Goal: Task Accomplishment & Management: Manage account settings

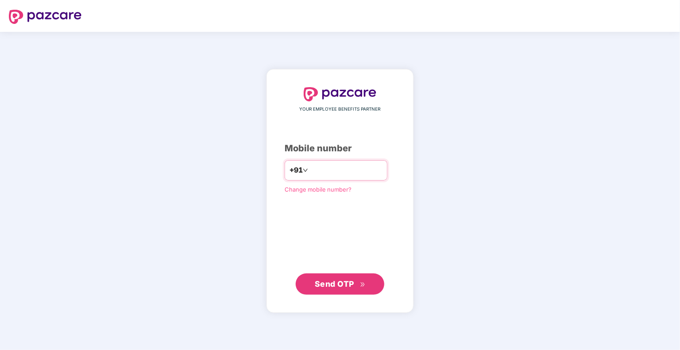
click at [340, 174] on input "number" at bounding box center [346, 171] width 73 height 14
type input "**********"
click at [349, 286] on span "Send OTP" at bounding box center [334, 283] width 39 height 9
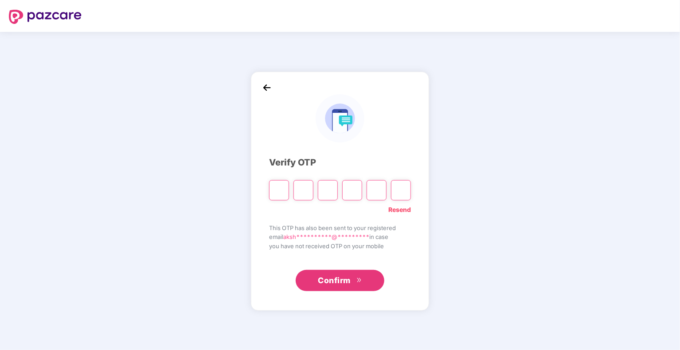
type input "*"
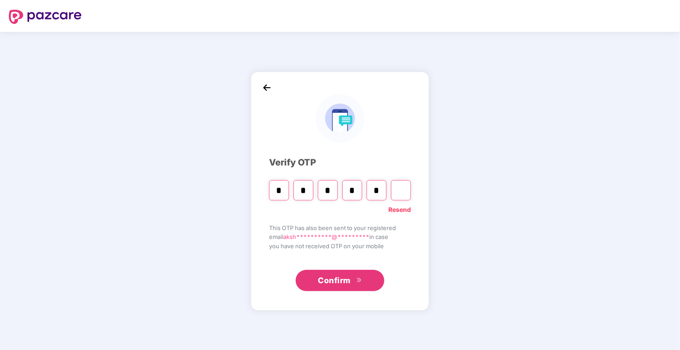
type input "*"
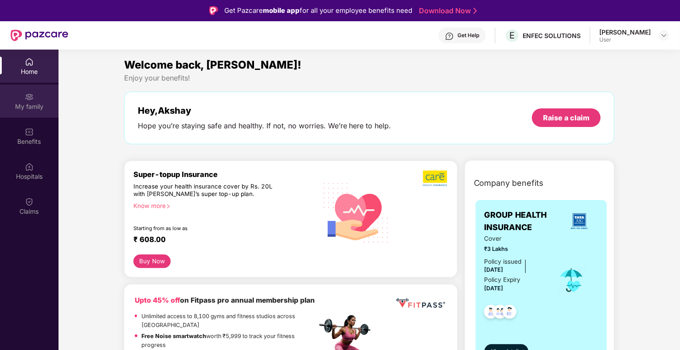
click at [29, 111] on div "My family" at bounding box center [29, 101] width 58 height 33
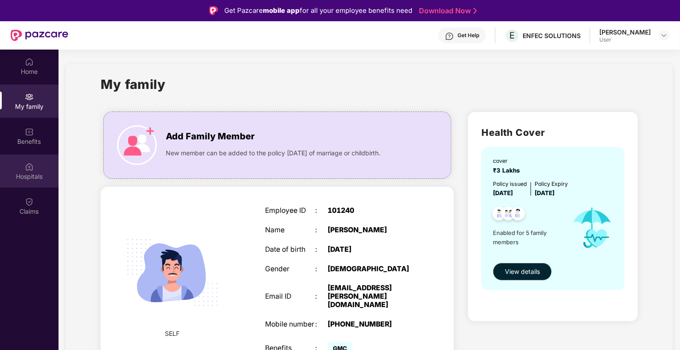
click at [35, 180] on div "Hospitals" at bounding box center [29, 176] width 58 height 9
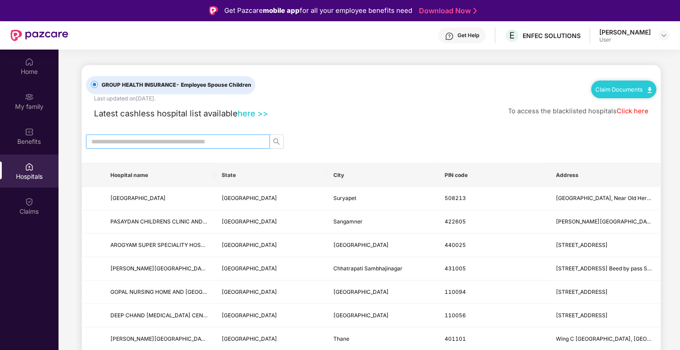
click at [157, 143] on input "text" at bounding box center [174, 142] width 166 height 10
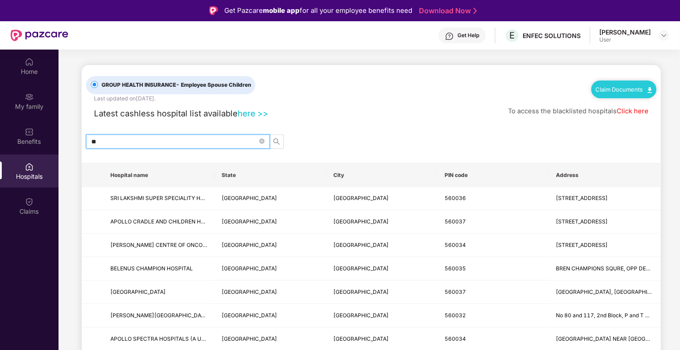
type input "*"
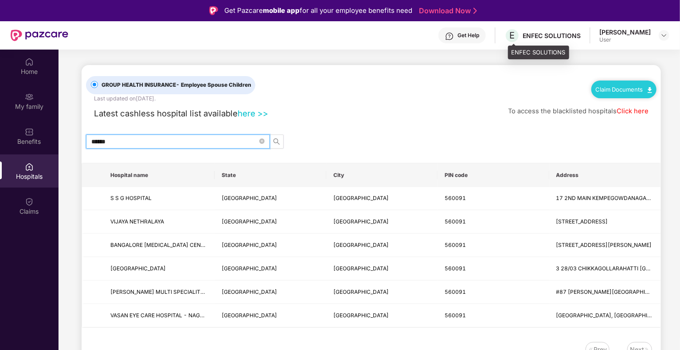
type input "******"
click at [533, 38] on div "ENFEC SOLUTIONS" at bounding box center [551, 35] width 58 height 8
click at [514, 36] on span "E" at bounding box center [512, 35] width 5 height 11
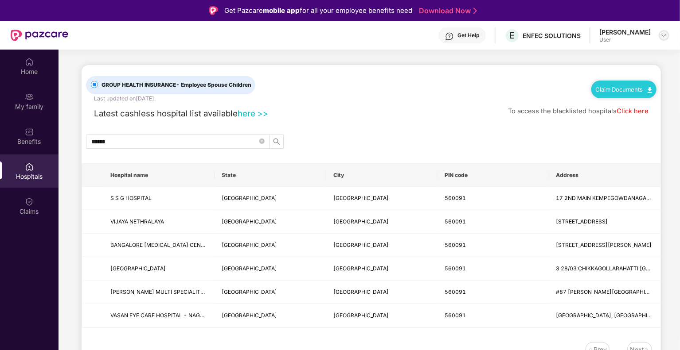
click at [666, 36] on img at bounding box center [663, 35] width 7 height 7
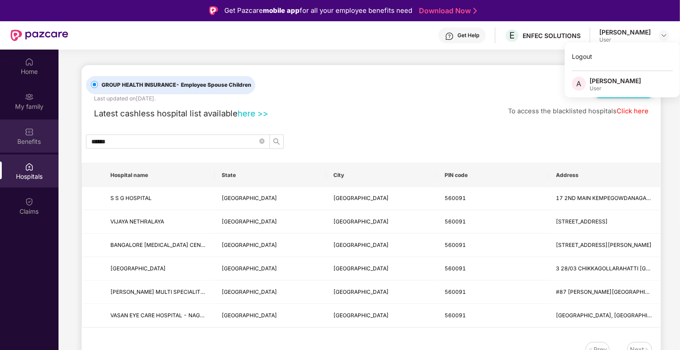
click at [29, 146] on div "Benefits" at bounding box center [29, 136] width 58 height 33
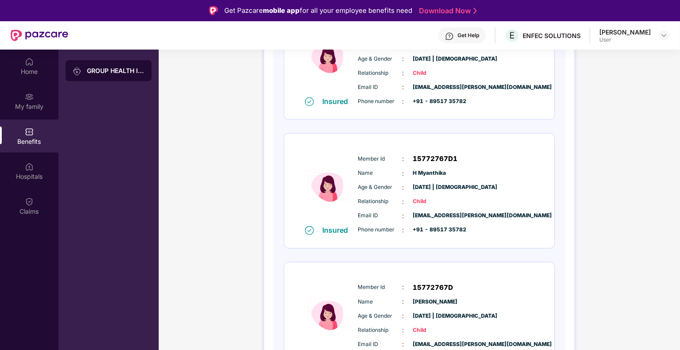
scroll to position [464, 0]
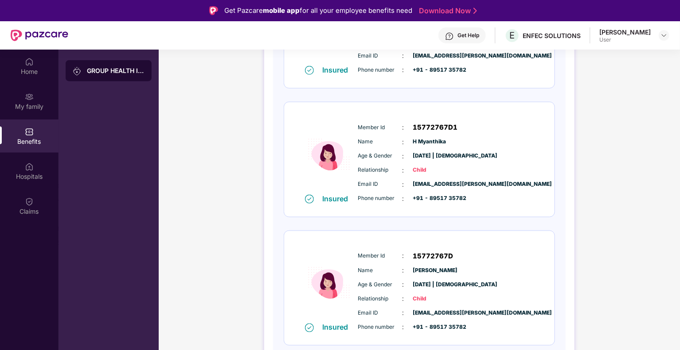
click at [93, 76] on div "GROUP HEALTH INSURANCE" at bounding box center [109, 70] width 86 height 21
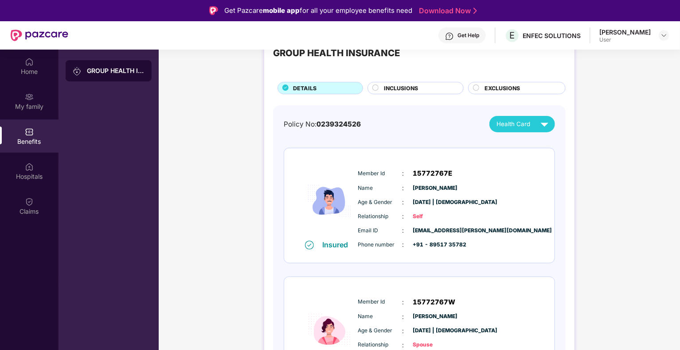
scroll to position [0, 0]
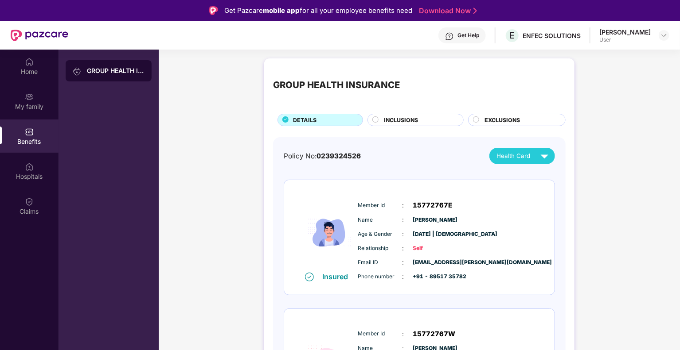
click at [423, 116] on div "INCLUSIONS" at bounding box center [418, 121] width 79 height 10
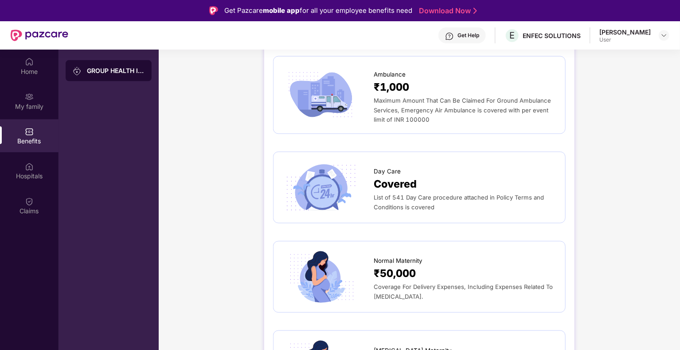
scroll to position [798, 0]
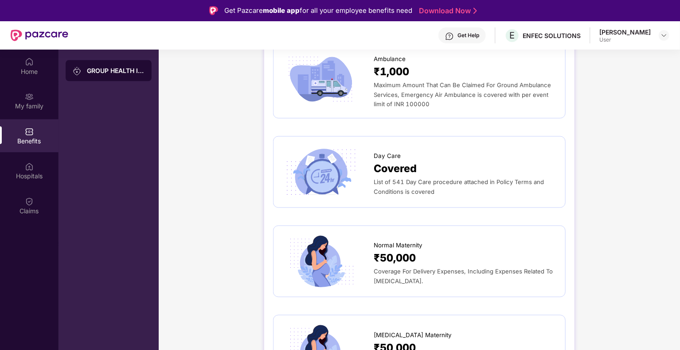
click at [393, 182] on span "List of 541 Day Care procedure attached in Policy Terms and Conditions is cover…" at bounding box center [459, 187] width 170 height 17
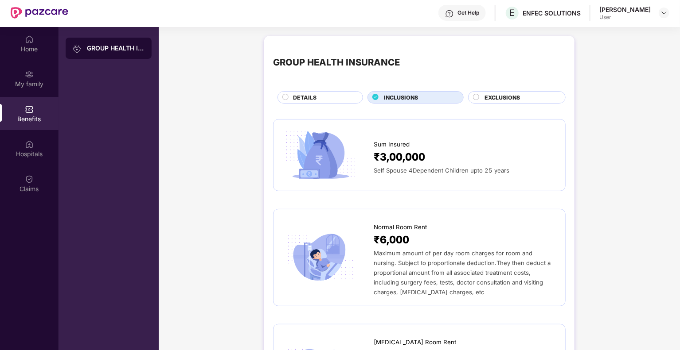
scroll to position [0, 0]
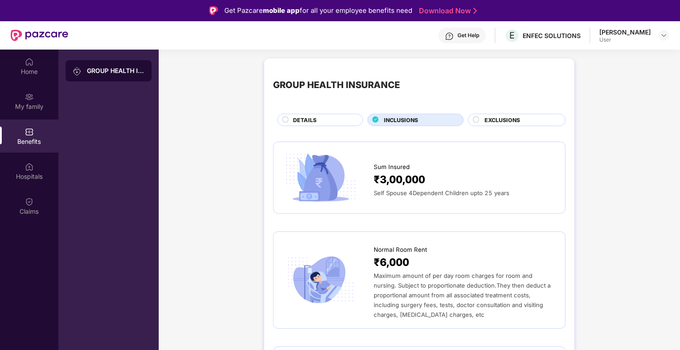
click at [490, 123] on span "EXCLUSIONS" at bounding box center [501, 120] width 35 height 8
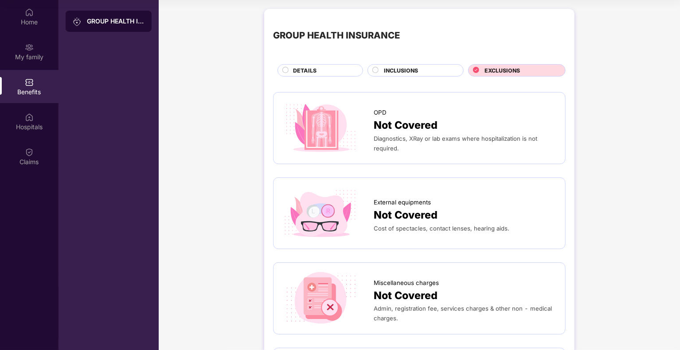
click at [310, 70] on span "DETAILS" at bounding box center [304, 70] width 23 height 8
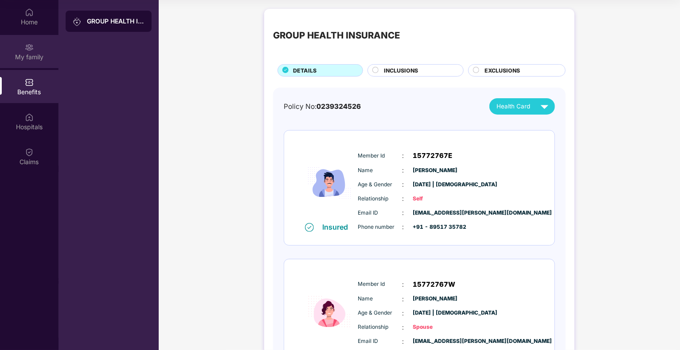
click at [46, 57] on div "My family" at bounding box center [29, 57] width 58 height 9
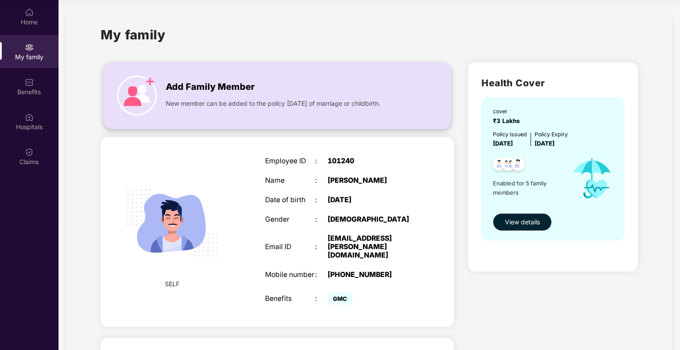
click at [216, 107] on span "New member can be added to the policy [DATE] of marriage or childbirth." at bounding box center [273, 104] width 214 height 10
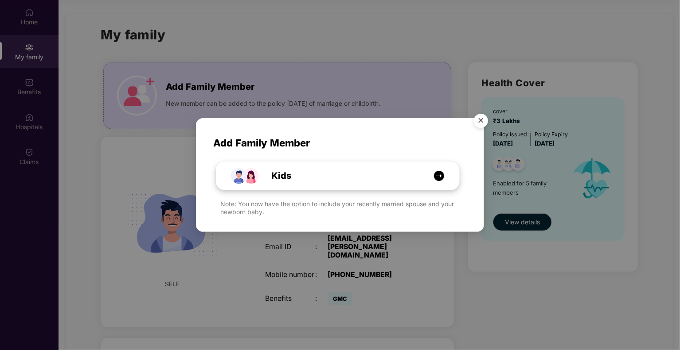
click at [434, 176] on img at bounding box center [438, 176] width 11 height 11
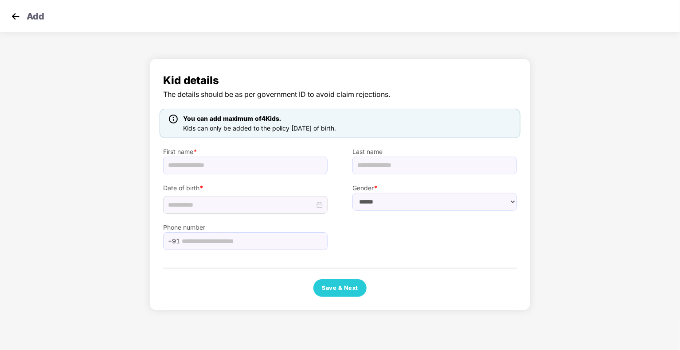
click at [21, 21] on img at bounding box center [15, 16] width 13 height 13
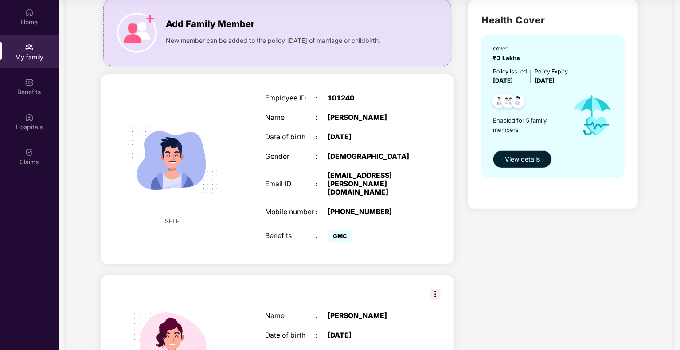
scroll to position [44, 0]
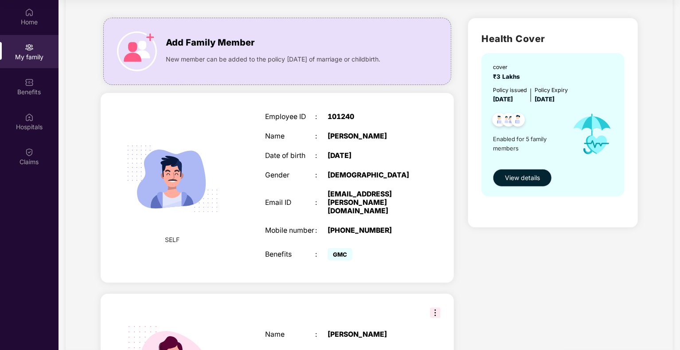
click at [523, 174] on span "View details" at bounding box center [522, 178] width 35 height 10
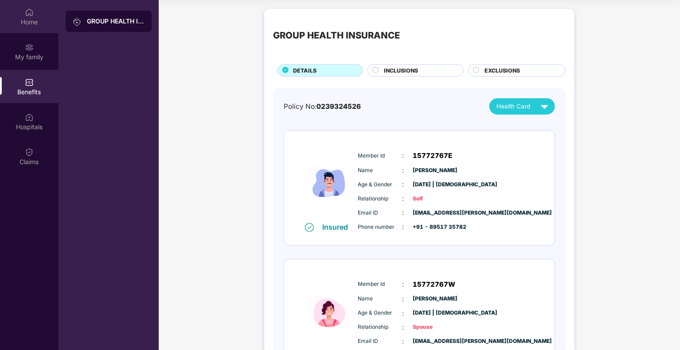
click at [9, 26] on div "Home" at bounding box center [29, 22] width 58 height 9
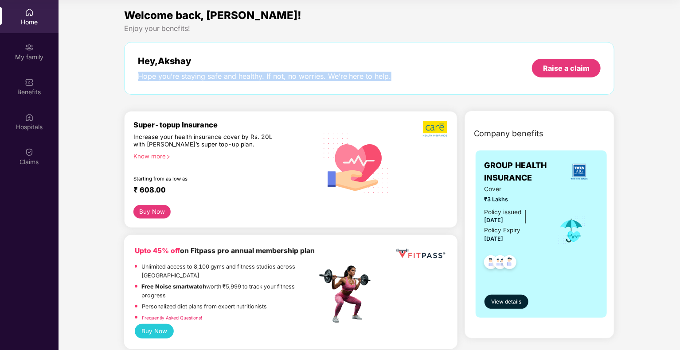
drag, startPoint x: 135, startPoint y: 74, endPoint x: 432, endPoint y: 75, distance: 297.3
click at [432, 75] on div "Hey, [PERSON_NAME] Hope you’re staying safe and healthy. If not, no worries. We…" at bounding box center [369, 68] width 491 height 53
click at [336, 84] on div "Hey, [PERSON_NAME] Hope you’re staying safe and healthy. If not, no worries. We…" at bounding box center [369, 68] width 491 height 53
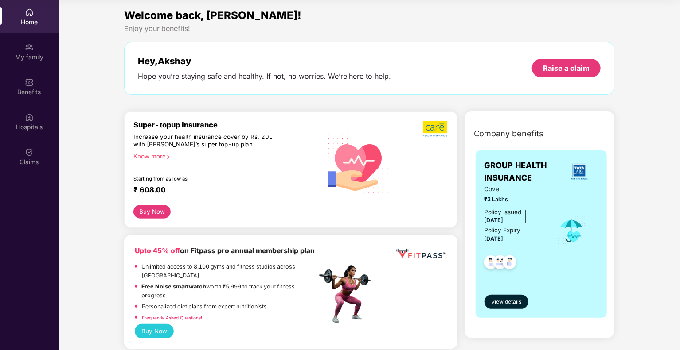
click at [143, 157] on div "Know more" at bounding box center [222, 156] width 178 height 6
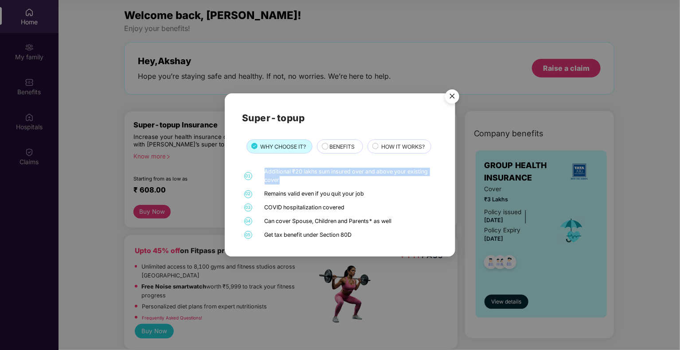
drag, startPoint x: 265, startPoint y: 171, endPoint x: 428, endPoint y: 179, distance: 163.7
click at [428, 179] on div "Additional ₹20 lakhs sum insured over and above your existing cover" at bounding box center [350, 176] width 171 height 17
click at [300, 199] on div "01 Additional ₹20 lakhs sum insured over and above your existing cover 02 Remai…" at bounding box center [340, 203] width 196 height 71
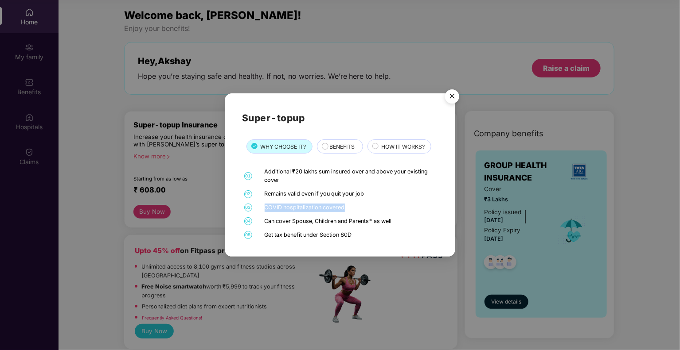
drag, startPoint x: 265, startPoint y: 207, endPoint x: 356, endPoint y: 209, distance: 90.9
click at [356, 209] on div "COVID hospitalization covered" at bounding box center [350, 208] width 171 height 8
click at [280, 221] on div "Can cover Spouse, Children and Parents* as well" at bounding box center [350, 222] width 171 height 8
click at [265, 220] on div "Can cover Spouse, Children and Parents* as well" at bounding box center [350, 222] width 171 height 8
drag, startPoint x: 265, startPoint y: 220, endPoint x: 399, endPoint y: 218, distance: 133.8
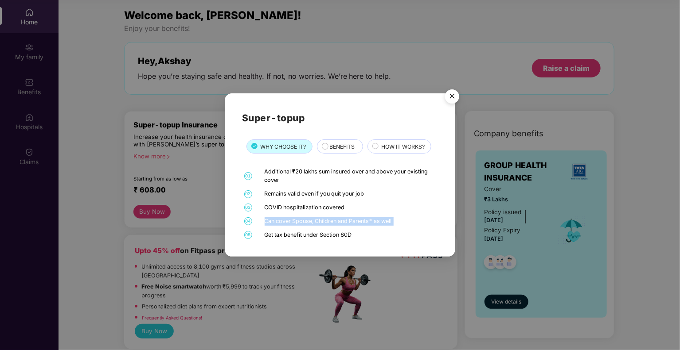
click at [399, 218] on div "Can cover Spouse, Children and Parents* as well" at bounding box center [350, 222] width 171 height 8
click at [296, 232] on div "Get tax benefit under Section 80D" at bounding box center [350, 235] width 171 height 8
drag, startPoint x: 267, startPoint y: 234, endPoint x: 362, endPoint y: 233, distance: 95.7
click at [362, 233] on div "Get tax benefit under Section 80D" at bounding box center [350, 235] width 171 height 8
click at [337, 153] on div "BENEFITS" at bounding box center [340, 147] width 46 height 14
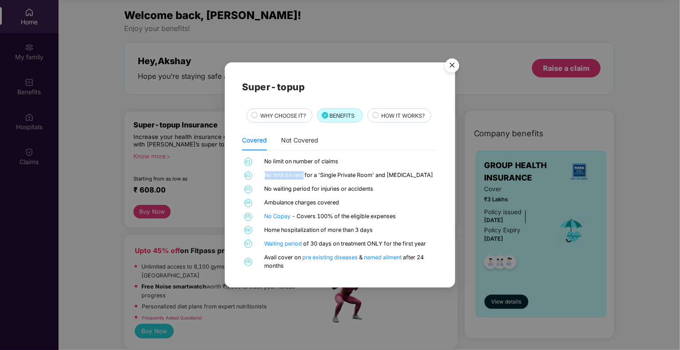
drag, startPoint x: 265, startPoint y: 176, endPoint x: 305, endPoint y: 176, distance: 40.3
click at [305, 176] on div "No limit on rent for a 'Single Private Room' and [MEDICAL_DATA]" at bounding box center [350, 175] width 171 height 8
click at [339, 177] on div "No limit on rent for a 'Single Private Room' and [MEDICAL_DATA]" at bounding box center [350, 175] width 171 height 8
drag, startPoint x: 322, startPoint y: 231, endPoint x: 383, endPoint y: 231, distance: 61.1
click at [383, 231] on div "Home hospitalization of more than 3 days" at bounding box center [350, 230] width 171 height 8
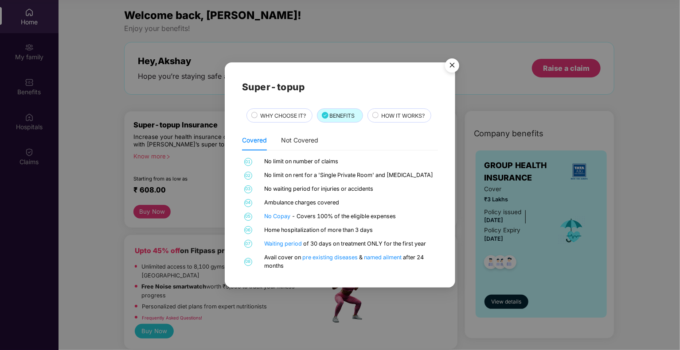
click at [327, 246] on div "Waiting period of 30 days on treatment ONLY for the first year" at bounding box center [350, 244] width 171 height 8
click at [378, 115] on div "HOW IT WORKS?" at bounding box center [402, 117] width 50 height 10
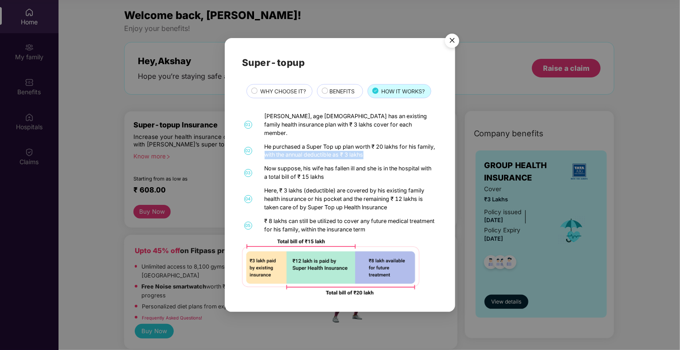
drag, startPoint x: 283, startPoint y: 151, endPoint x: 391, endPoint y: 149, distance: 108.1
click at [391, 149] on div "He purchased a Super Top up plan worth ₹ 20 lakhs for his family, with the annu…" at bounding box center [350, 151] width 171 height 17
click at [330, 152] on div "He purchased a Super Top up plan worth ₹ 20 lakhs for his family, with the annu…" at bounding box center [350, 151] width 171 height 17
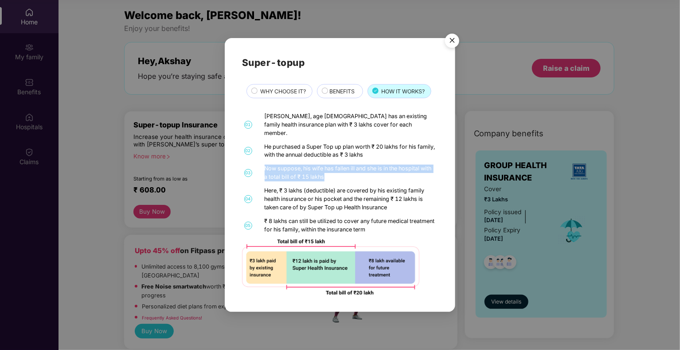
drag, startPoint x: 265, startPoint y: 164, endPoint x: 423, endPoint y: 170, distance: 157.9
click at [423, 170] on div "Now suppose, his wife has fallen ill and she is in the hospital with a total bi…" at bounding box center [350, 173] width 171 height 17
click at [379, 172] on div "Now suppose, his wife has fallen ill and she is in the hospital with a total bi…" at bounding box center [350, 173] width 171 height 17
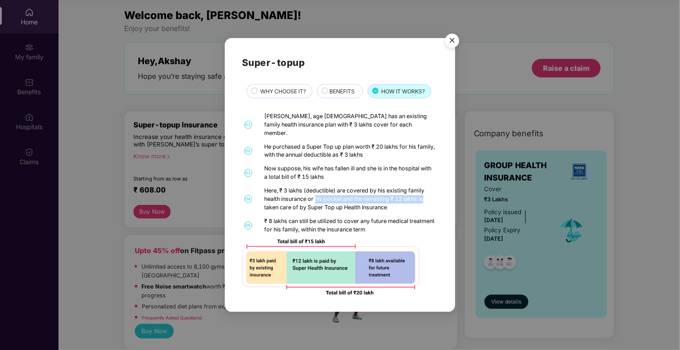
drag, startPoint x: 317, startPoint y: 195, endPoint x: 432, endPoint y: 194, distance: 115.2
click at [432, 194] on div "Here, ₹ 3 lakhs (deductible) are covered by his existing family health insuranc…" at bounding box center [350, 199] width 171 height 25
click at [345, 189] on div "Here, ₹ 3 lakhs (deductible) are covered by his existing family health insuranc…" at bounding box center [350, 199] width 171 height 25
click at [448, 47] on img "Close" at bounding box center [452, 42] width 25 height 25
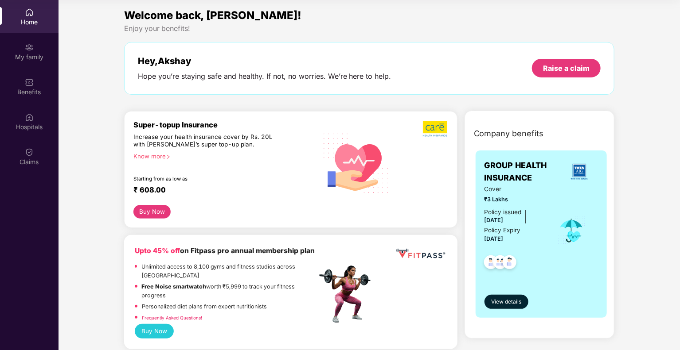
click at [152, 210] on button "Buy Now" at bounding box center [152, 212] width 38 height 14
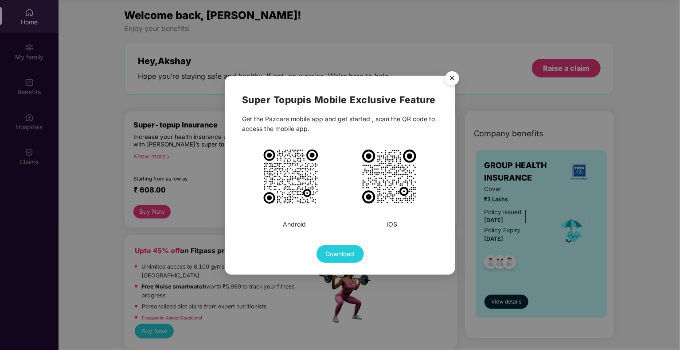
click at [449, 80] on img "Close" at bounding box center [452, 79] width 25 height 25
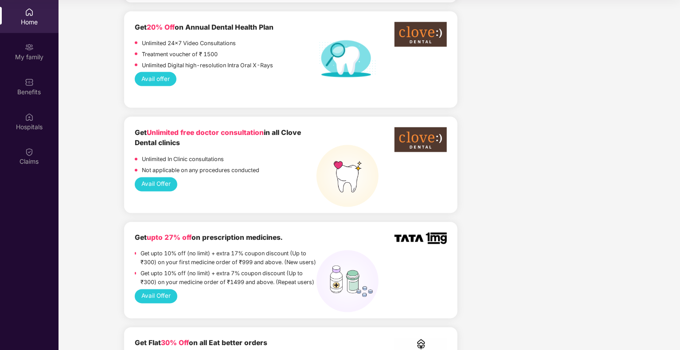
scroll to position [798, 0]
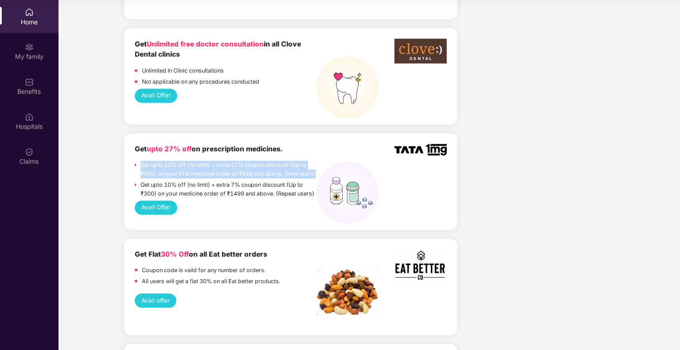
drag, startPoint x: 140, startPoint y: 150, endPoint x: 308, endPoint y: 164, distance: 168.5
click at [308, 164] on p "Get upto 10% off (no limit) + extra 17% coupon discount (Up to ₹300) on your fi…" at bounding box center [228, 170] width 176 height 18
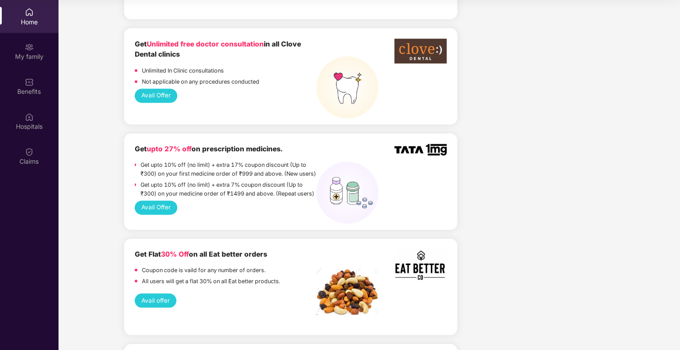
click at [259, 188] on p "Get upto 10% off (no limit) + extra 7% coupon discount (Up to ₹300) on your med…" at bounding box center [228, 190] width 176 height 18
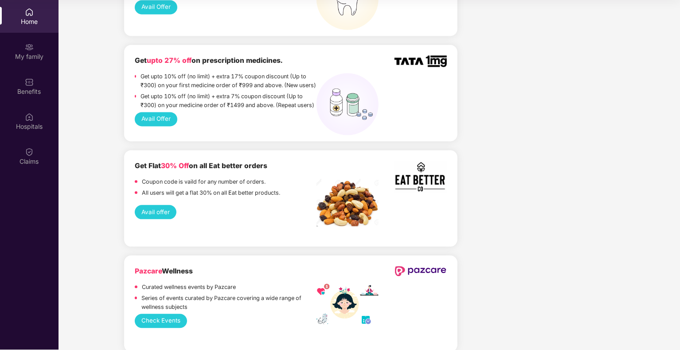
drag, startPoint x: 275, startPoint y: 157, endPoint x: 136, endPoint y: 163, distance: 139.2
click at [136, 163] on div "Get Flat 30% Off on all Eat better orders Coupon code is vaild for any number o…" at bounding box center [226, 180] width 182 height 39
click at [224, 178] on p "Coupon code is vaild for any number of orders." at bounding box center [204, 182] width 124 height 9
drag, startPoint x: 141, startPoint y: 183, endPoint x: 284, endPoint y: 184, distance: 143.1
click at [284, 189] on div "All users will get a flat 30% on all Eat better products." at bounding box center [226, 194] width 182 height 11
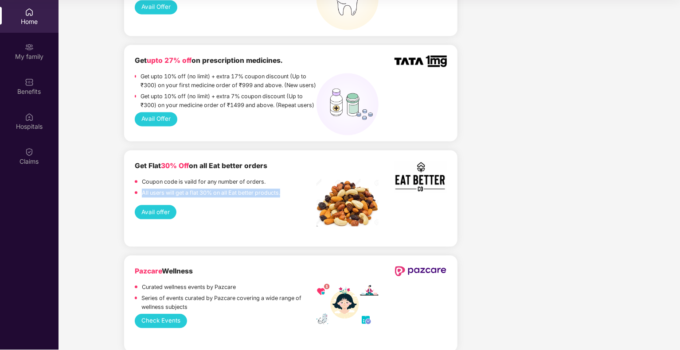
click at [236, 189] on p "All users will get a flat 30% on all Eat better products." at bounding box center [211, 193] width 138 height 9
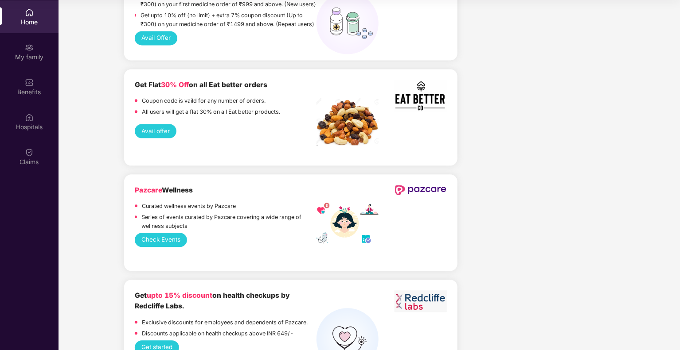
scroll to position [975, 0]
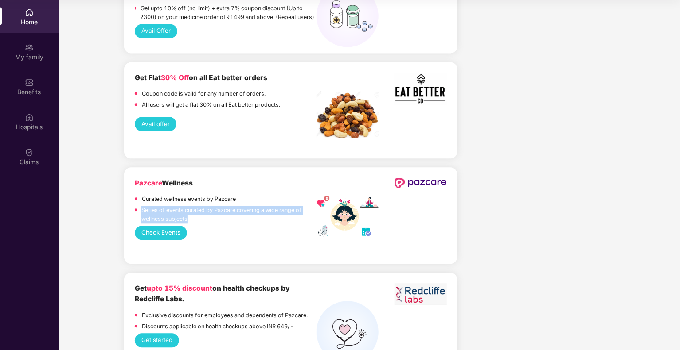
drag, startPoint x: 142, startPoint y: 198, endPoint x: 304, endPoint y: 206, distance: 162.4
click at [304, 206] on p "Series of events curated by Pazcare covering a wide range of wellness subjects" at bounding box center [228, 215] width 175 height 18
click at [250, 210] on p "Series of events curated by Pazcare covering a wide range of wellness subjects" at bounding box center [228, 215] width 175 height 18
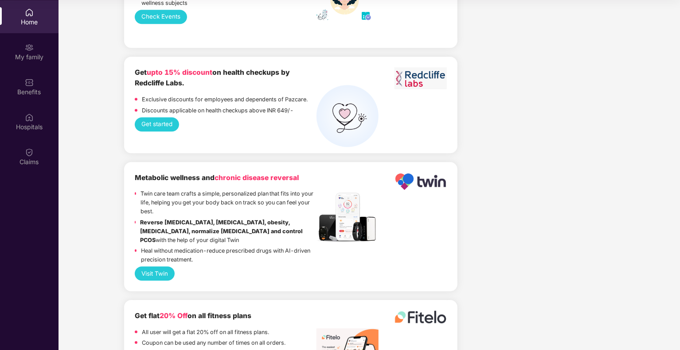
scroll to position [1196, 0]
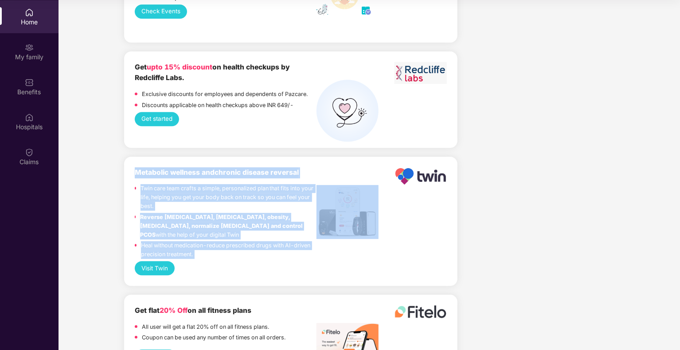
drag, startPoint x: 136, startPoint y: 161, endPoint x: 334, endPoint y: 166, distance: 198.6
click at [334, 167] on div "Metabolic wellness and chronic disease reversal Twin care team crafts a simple,…" at bounding box center [291, 214] width 312 height 94
click at [335, 167] on div at bounding box center [347, 189] width 62 height 44
click at [207, 168] on b "Metabolic wellness and chronic disease reversal" at bounding box center [217, 172] width 164 height 8
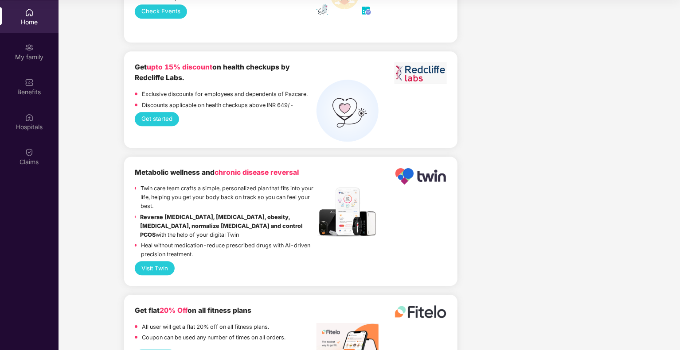
scroll to position [1329, 0]
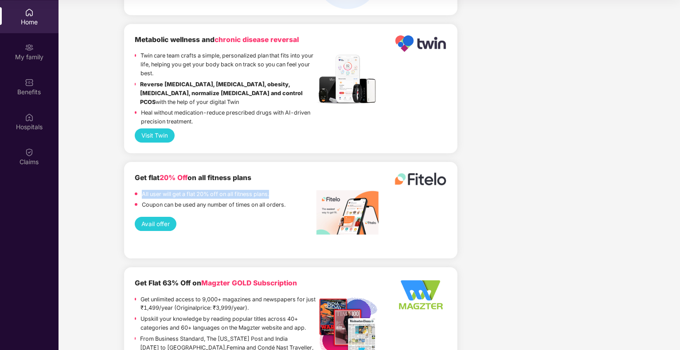
drag, startPoint x: 142, startPoint y: 184, endPoint x: 302, endPoint y: 184, distance: 160.0
click at [302, 190] on div "All user will get a flat 20% off on all fitness plans." at bounding box center [226, 195] width 182 height 11
click at [230, 201] on p "Coupon can be used any number of times on all orders." at bounding box center [214, 205] width 144 height 9
drag, startPoint x: 200, startPoint y: 191, endPoint x: 288, endPoint y: 191, distance: 87.7
click at [288, 201] on div "Coupon can be used any number of times on all orders." at bounding box center [226, 206] width 182 height 11
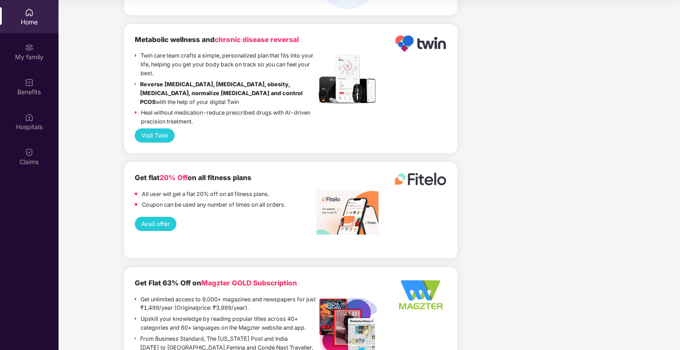
click at [275, 217] on div "Avail offer" at bounding box center [291, 224] width 312 height 14
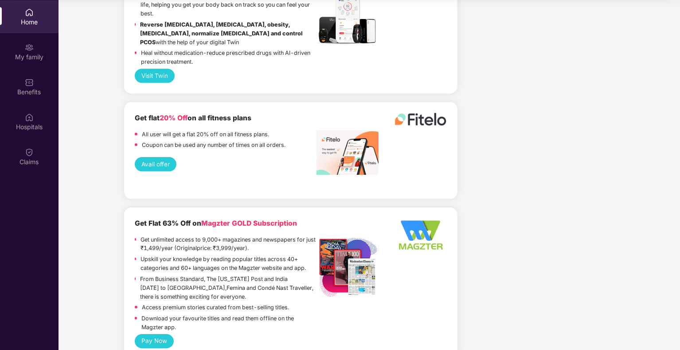
scroll to position [1462, 0]
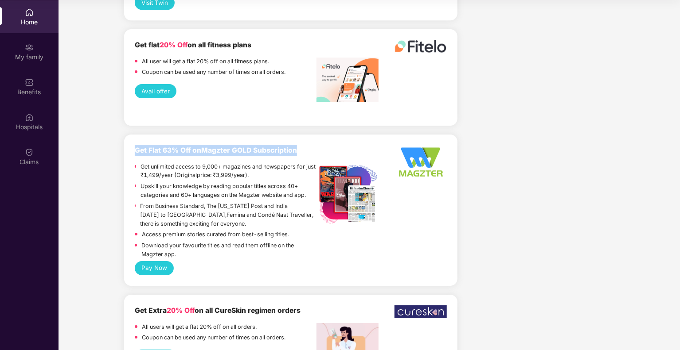
drag, startPoint x: 133, startPoint y: 141, endPoint x: 298, endPoint y: 138, distance: 165.3
click at [298, 138] on div "Get Flat 63% Off on Magzter GOLD Subscription Get unlimited access to 9,000+ ma…" at bounding box center [290, 211] width 333 height 152
click at [291, 261] on div "Pay Now" at bounding box center [291, 268] width 312 height 14
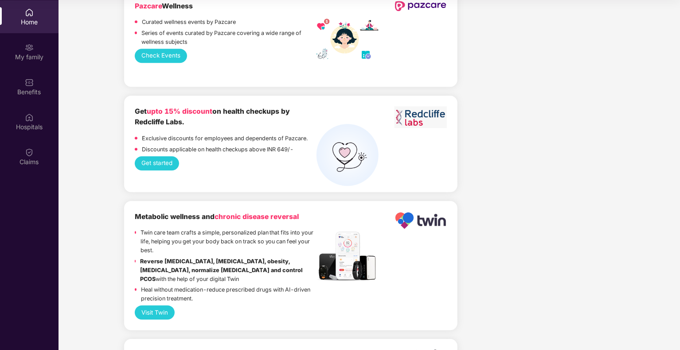
scroll to position [886, 0]
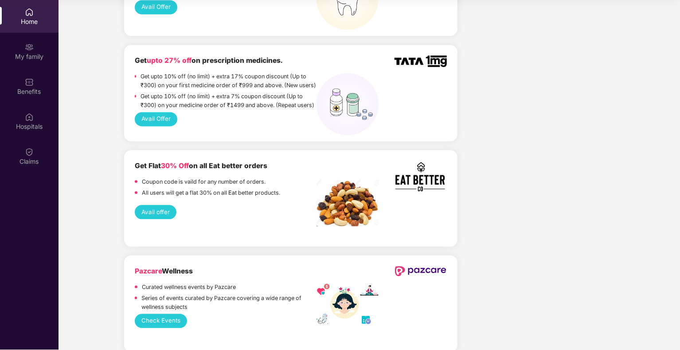
click at [152, 206] on button "Avail offer" at bounding box center [156, 213] width 42 height 14
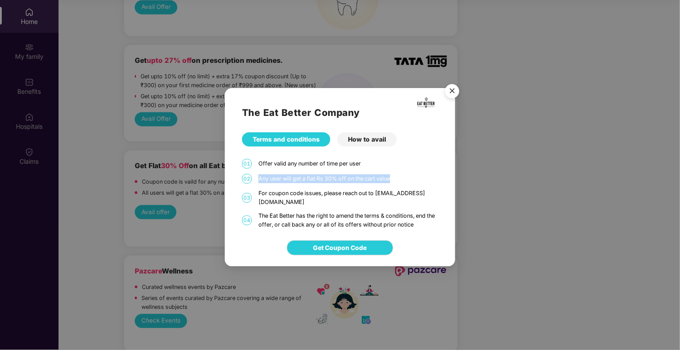
drag, startPoint x: 258, startPoint y: 182, endPoint x: 400, endPoint y: 182, distance: 141.3
click at [400, 182] on div "Any user will get a flat Rs 30% off on the cart value" at bounding box center [347, 179] width 179 height 9
drag, startPoint x: 367, startPoint y: 198, endPoint x: 357, endPoint y: 200, distance: 10.3
click at [367, 199] on div "For coupon code issues, please reach out to [EMAIL_ADDRESS][DOMAIN_NAME]" at bounding box center [347, 198] width 179 height 18
drag, startPoint x: 305, startPoint y: 198, endPoint x: 391, endPoint y: 200, distance: 86.0
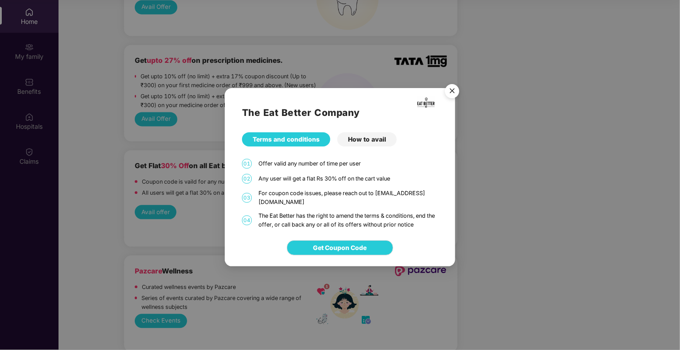
click at [305, 198] on div "For coupon code issues, please reach out to [EMAIL_ADDRESS][DOMAIN_NAME]" at bounding box center [347, 198] width 179 height 18
click at [324, 212] on div "The Eat Better has the right to amend the terms & conditions, end the offer, or…" at bounding box center [347, 221] width 179 height 18
drag, startPoint x: 289, startPoint y: 213, endPoint x: 414, endPoint y: 218, distance: 125.0
click at [414, 218] on div "The Eat Better has the right to amend the terms & conditions, end the offer, or…" at bounding box center [347, 221] width 179 height 18
click at [422, 223] on div "The Eat Better has the right to amend the terms & conditions, end the offer, or…" at bounding box center [347, 221] width 179 height 18
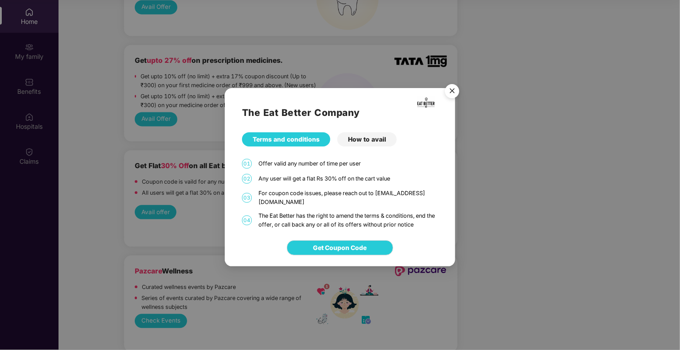
click at [361, 145] on div "How to avail" at bounding box center [366, 139] width 59 height 14
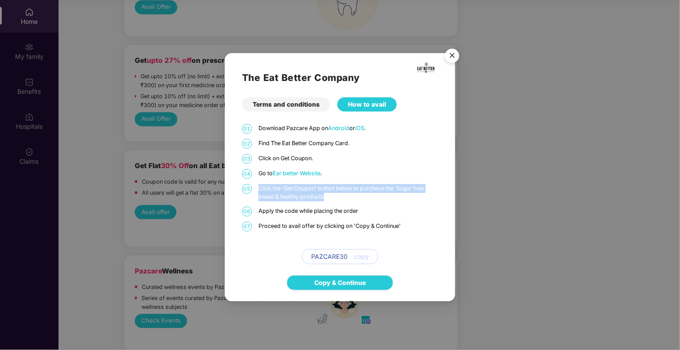
drag, startPoint x: 259, startPoint y: 188, endPoint x: 346, endPoint y: 200, distance: 87.6
click at [342, 200] on p "Click the 'Get Coupon' button below to purchase the Sugar free sweet & healthy …" at bounding box center [347, 193] width 179 height 18
click at [371, 207] on p "Apply the code while placing the order" at bounding box center [347, 211] width 179 height 9
click at [450, 57] on img "Close" at bounding box center [452, 57] width 25 height 25
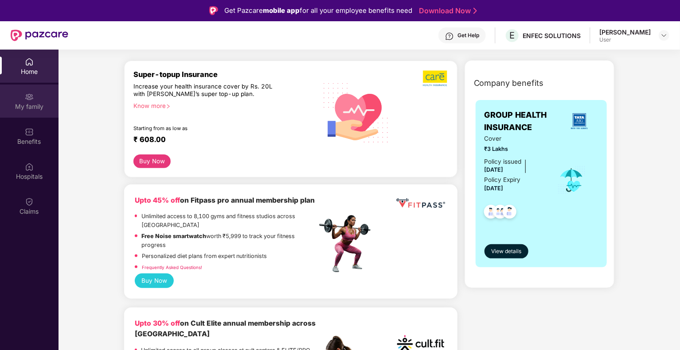
scroll to position [89, 0]
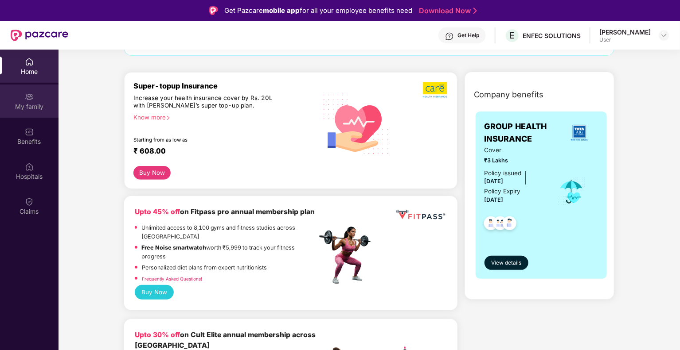
click at [27, 108] on div "My family" at bounding box center [29, 106] width 58 height 9
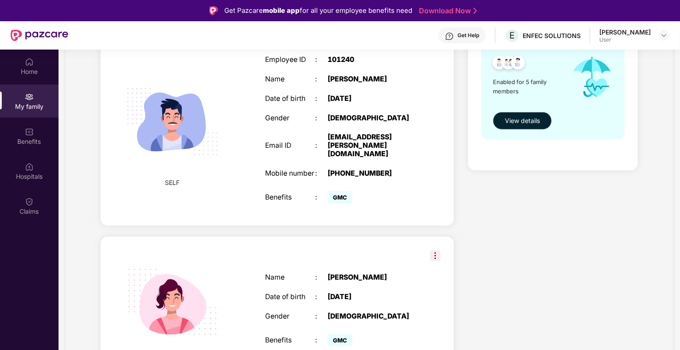
scroll to position [290, 0]
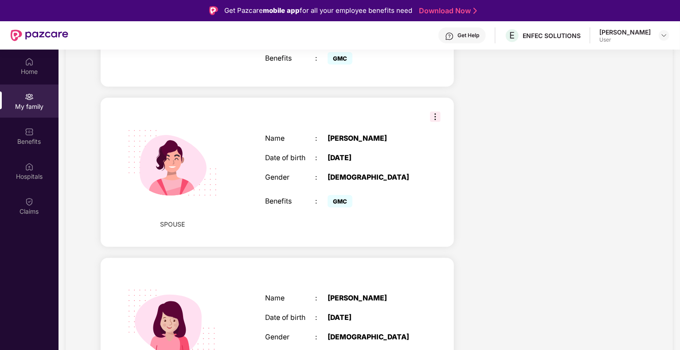
click at [434, 112] on img at bounding box center [435, 117] width 11 height 11
click at [411, 174] on div "[DEMOGRAPHIC_DATA]" at bounding box center [371, 178] width 88 height 8
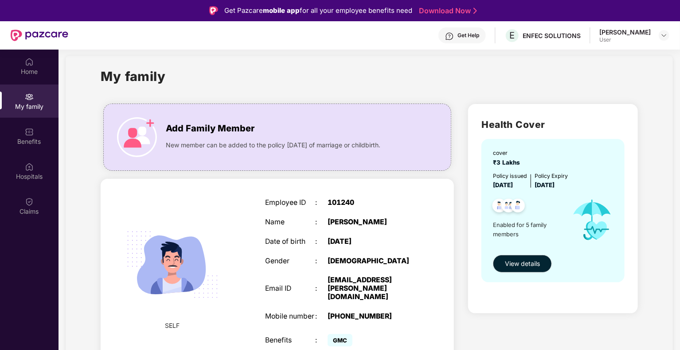
scroll to position [0, 0]
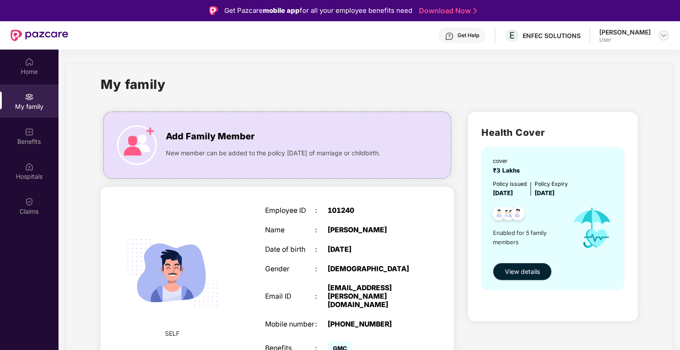
click at [661, 35] on img at bounding box center [663, 35] width 7 height 7
